Goal: Book appointment/travel/reservation

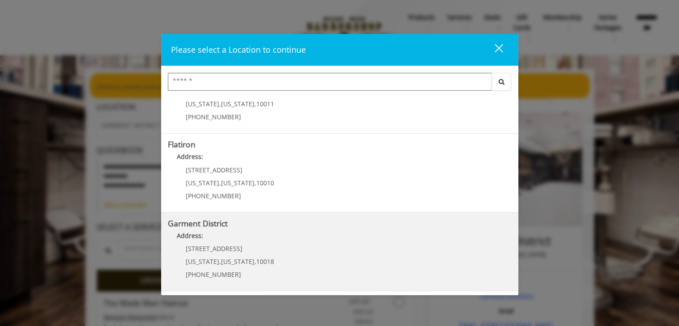
scroll to position [198, 0]
click at [270, 249] on District "Garment District Address: [STREET_ADDRESS][US_STATE][US_STATE] (212) 997-4247" at bounding box center [340, 251] width 344 height 65
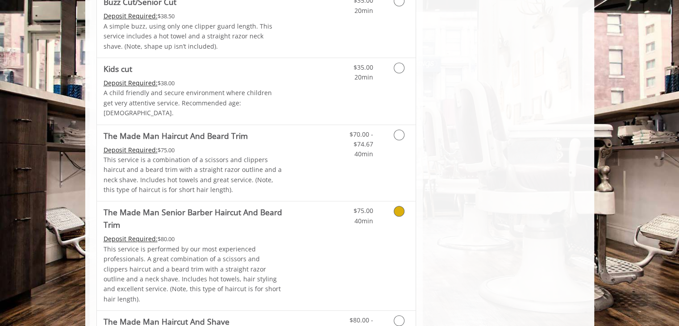
scroll to position [605, 0]
click at [262, 155] on p "This service is a combination of a scissors and clippers haircut and a beard tr…" at bounding box center [193, 175] width 179 height 40
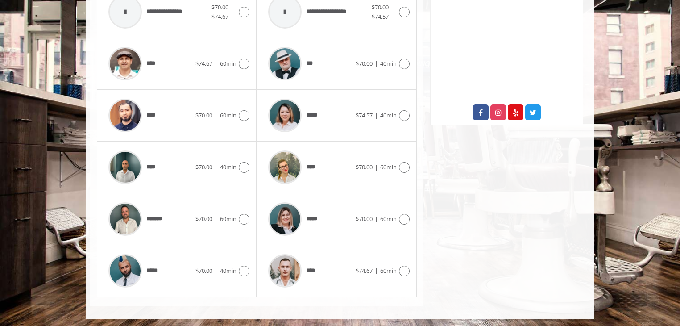
scroll to position [431, 0]
click at [138, 272] on img at bounding box center [124, 270] width 33 height 33
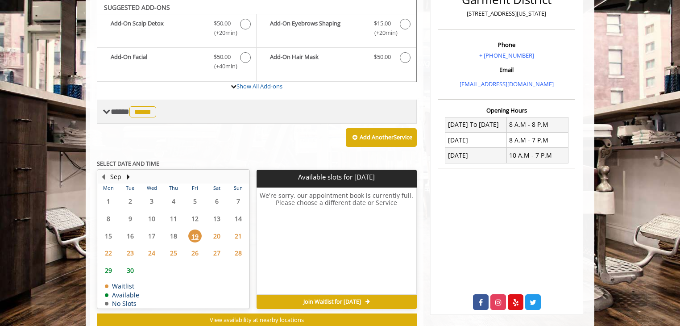
scroll to position [240, 0]
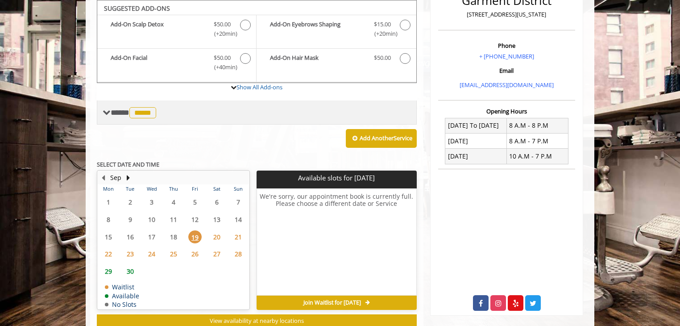
click at [123, 114] on span "**** ***** ********" at bounding box center [135, 112] width 48 height 8
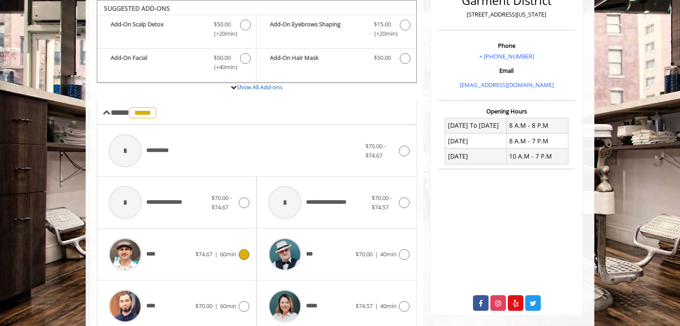
click at [141, 260] on div at bounding box center [125, 254] width 42 height 42
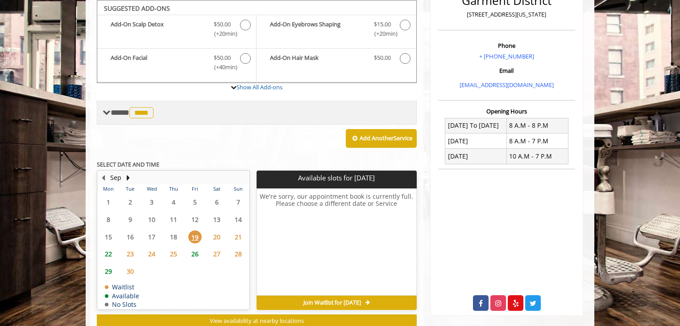
click at [114, 116] on span "**** **** ********" at bounding box center [133, 112] width 45 height 8
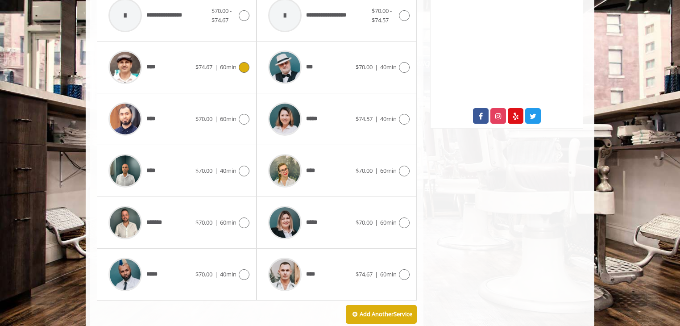
scroll to position [429, 0]
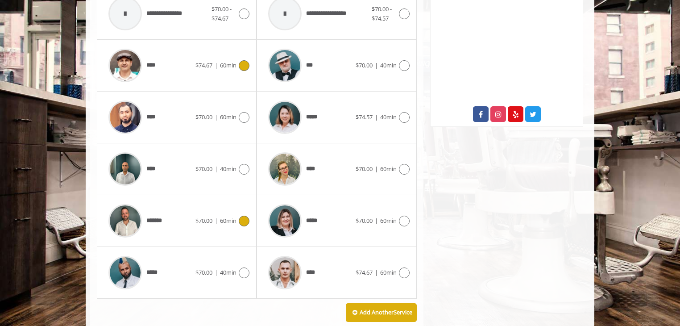
click at [148, 224] on span "*******" at bounding box center [136, 221] width 65 height 42
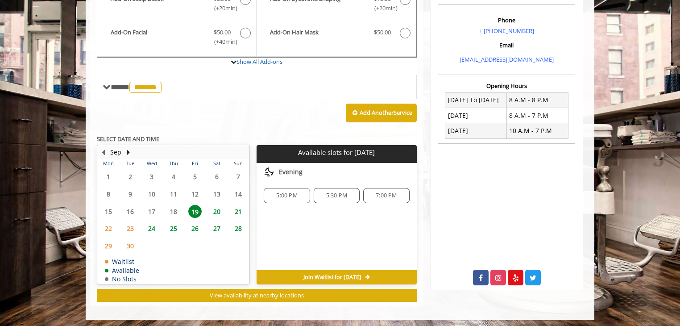
scroll to position [267, 0]
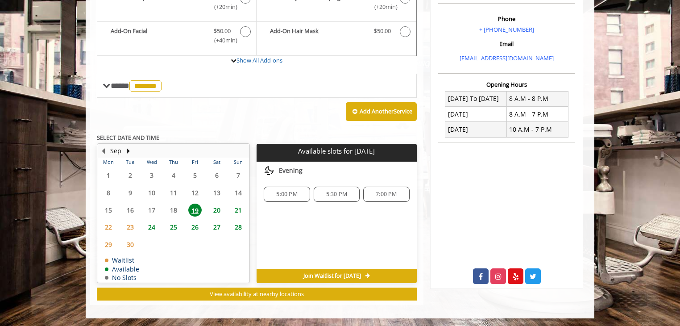
click at [219, 211] on span "20" at bounding box center [216, 210] width 13 height 13
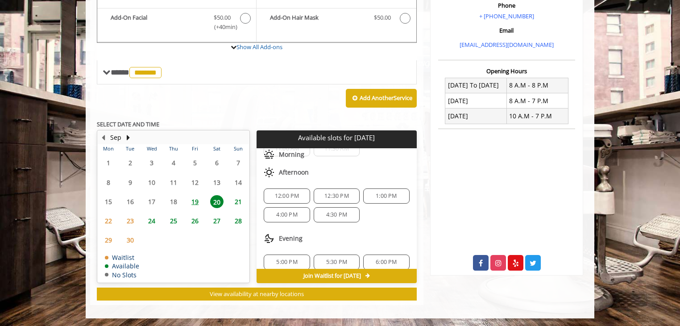
scroll to position [32, 0]
click at [286, 193] on span "12:00 PM" at bounding box center [287, 196] width 25 height 7
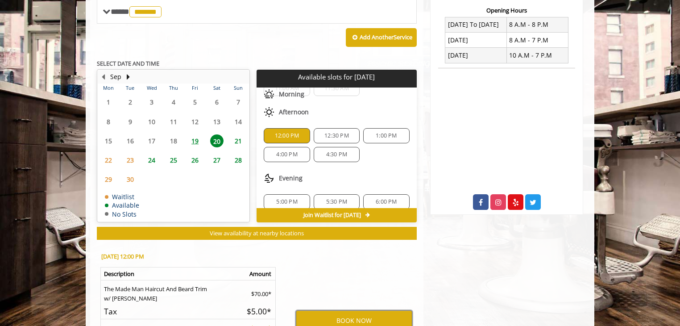
scroll to position [0, 0]
